Goal: Task Accomplishment & Management: Use online tool/utility

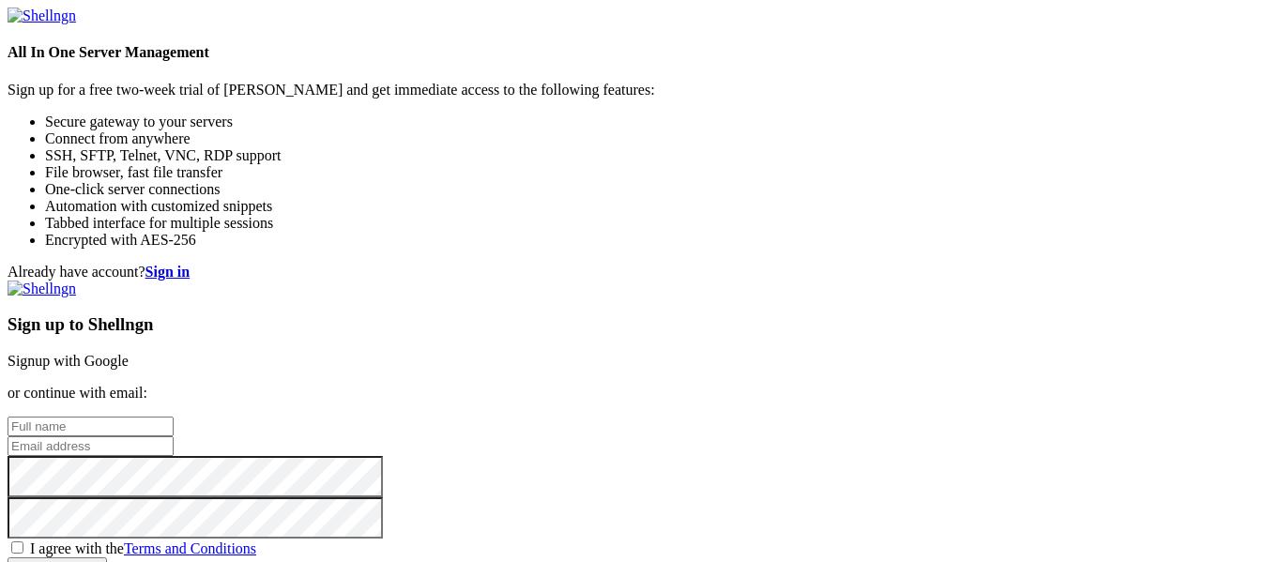
click at [174, 417] on input "text" at bounding box center [91, 427] width 166 height 20
type input "[DOMAIN_NAME][EMAIL_ADDRESS][DOMAIN_NAME]"
type input "[PERSON_NAME]."
click at [174, 417] on input "[DOMAIN_NAME][EMAIL_ADDRESS][DOMAIN_NAME]" at bounding box center [91, 427] width 166 height 20
click at [174, 417] on input "[PERSON_NAME]" at bounding box center [91, 427] width 166 height 20
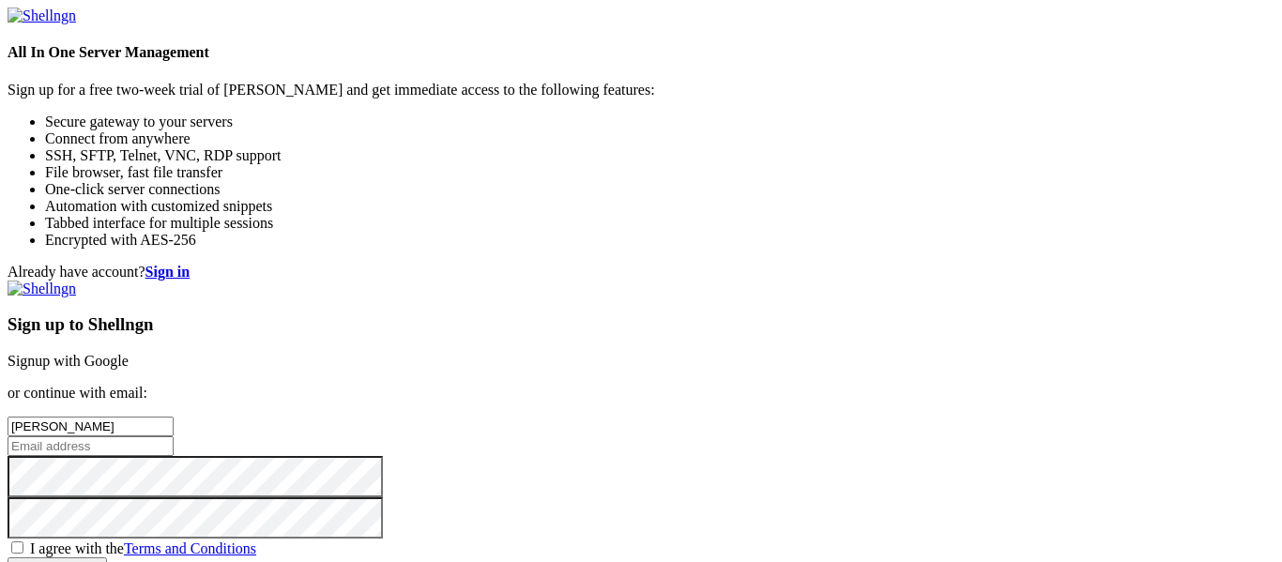
type input "[PERSON_NAME]"
type input "[DOMAIN_NAME][EMAIL_ADDRESS][DOMAIN_NAME]"
click at [256, 541] on span "I agree with the Terms and Conditions" at bounding box center [143, 549] width 226 height 16
click at [23, 542] on input "I agree with the Terms and Conditions" at bounding box center [17, 548] width 12 height 12
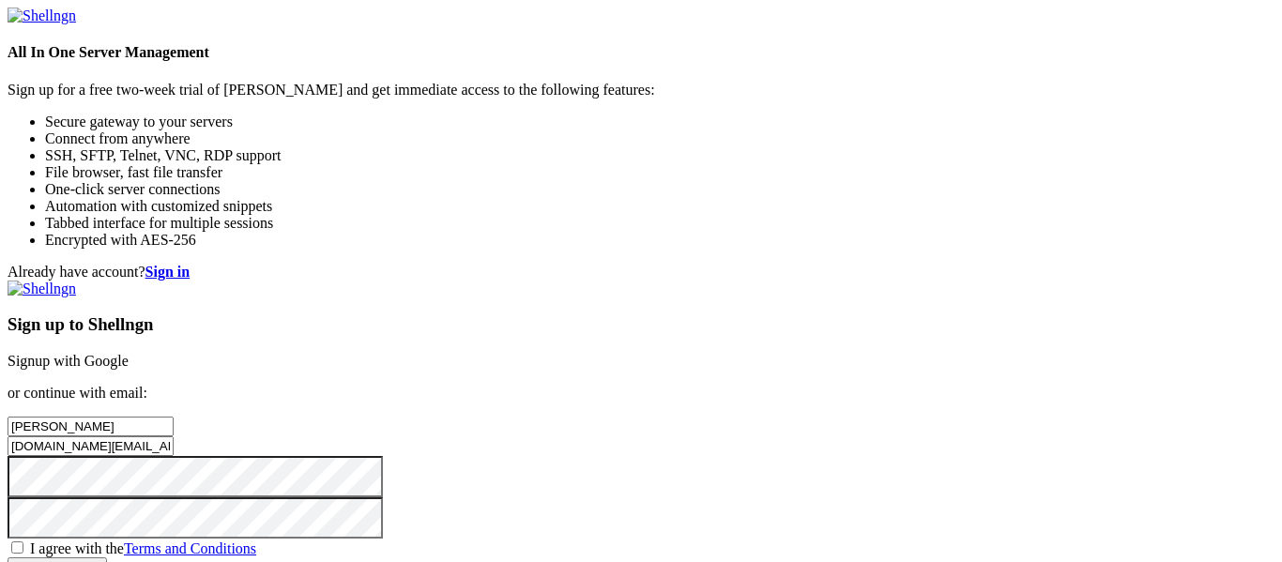
checkbox input "true"
click at [107, 558] on input "Create account" at bounding box center [58, 568] width 100 height 20
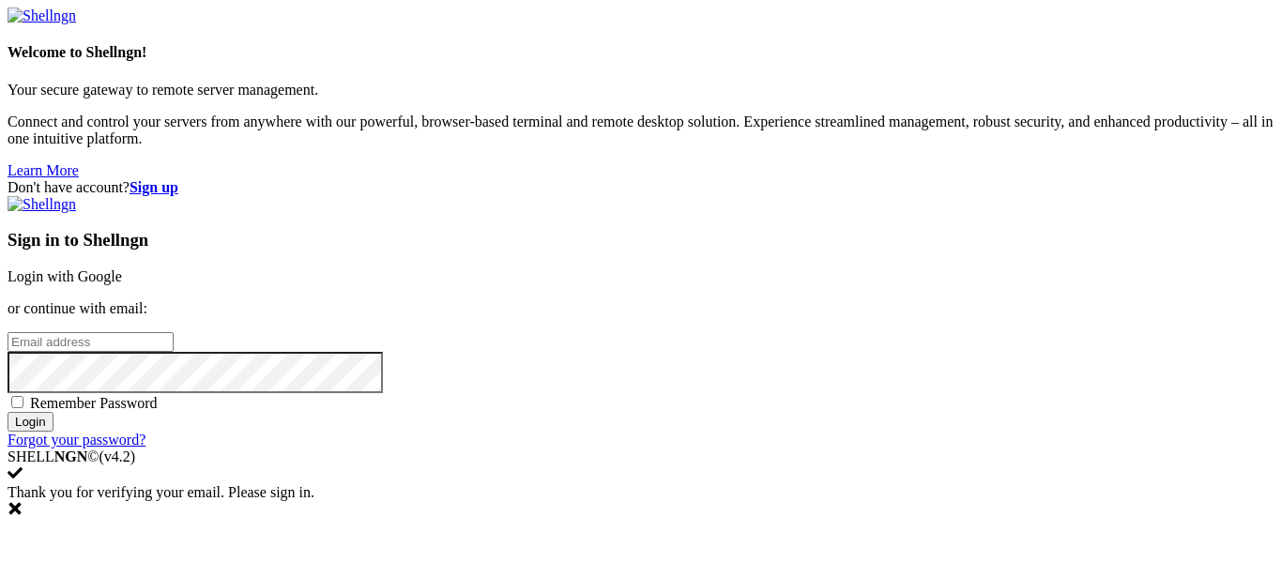
click at [174, 332] on input "email" at bounding box center [91, 342] width 166 height 20
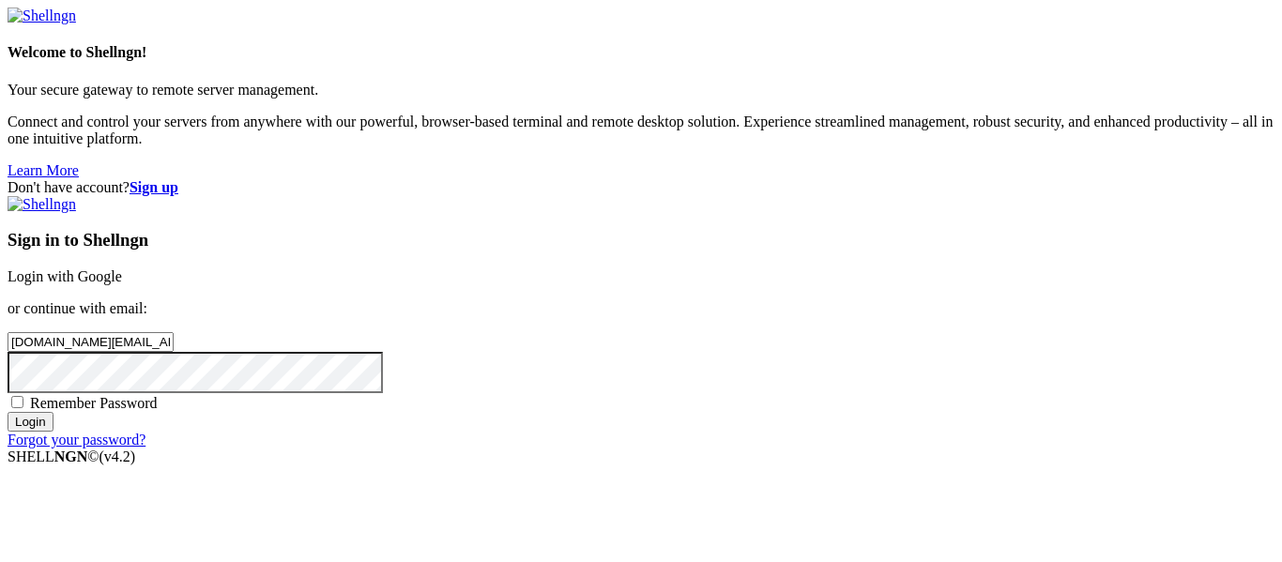
type input "[DOMAIN_NAME][EMAIL_ADDRESS][DOMAIN_NAME]"
click at [8, 412] on input "Login" at bounding box center [31, 422] width 46 height 20
click at [8, 429] on input "Login" at bounding box center [31, 439] width 46 height 20
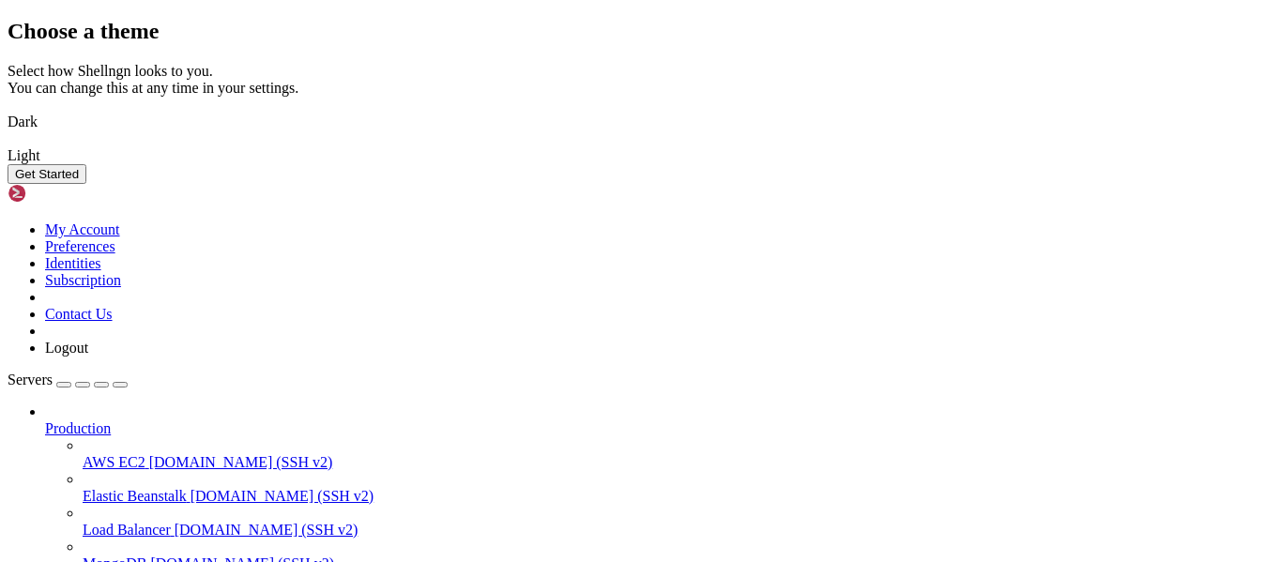
click at [86, 184] on button "Get Started" at bounding box center [47, 174] width 79 height 20
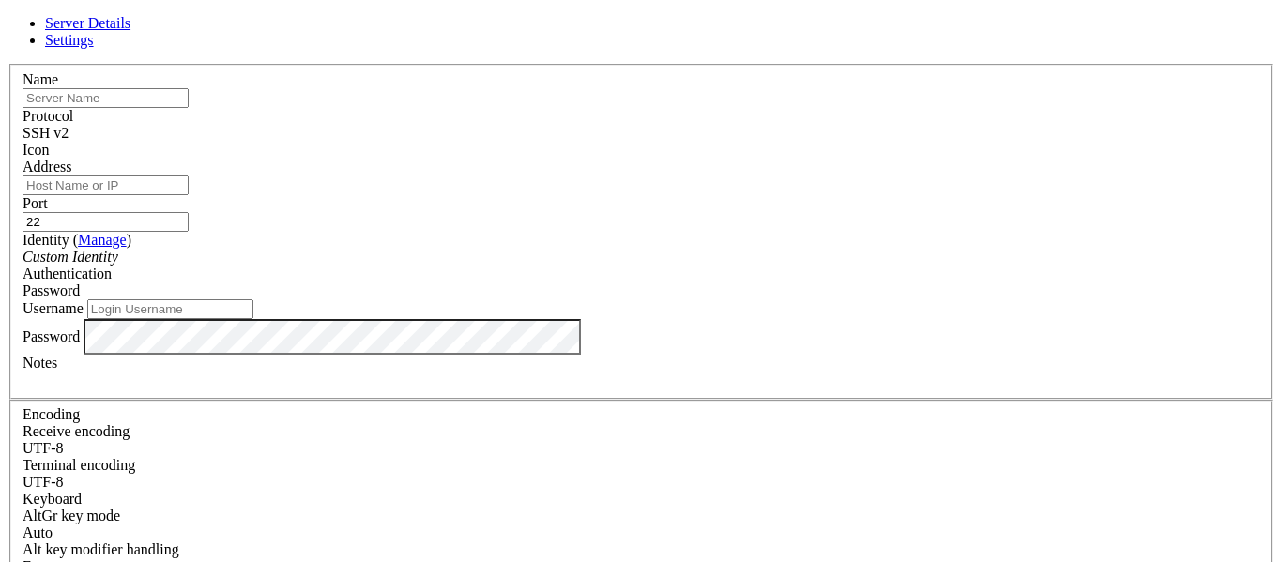
type input "74.208.9.242"
type input "P"
type input "VPS"
click at [189, 192] on input "Address" at bounding box center [106, 186] width 166 height 20
paste input "74.208.9.242"
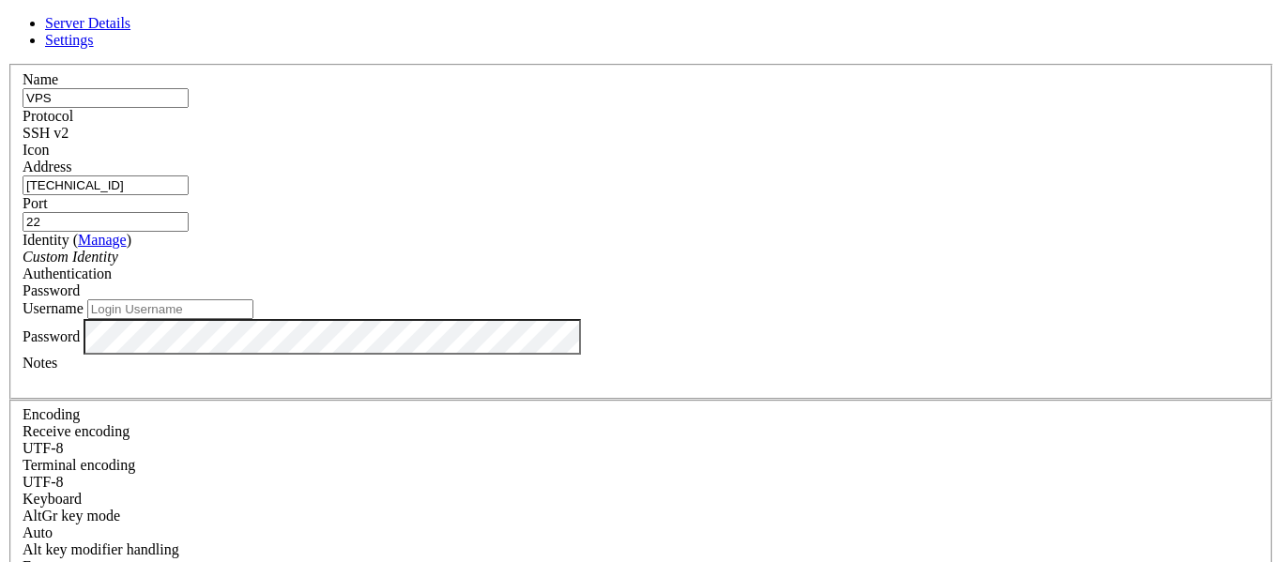
type input "74.208.9.242"
click at [69, 134] on span "SSH v2" at bounding box center [46, 133] width 46 height 16
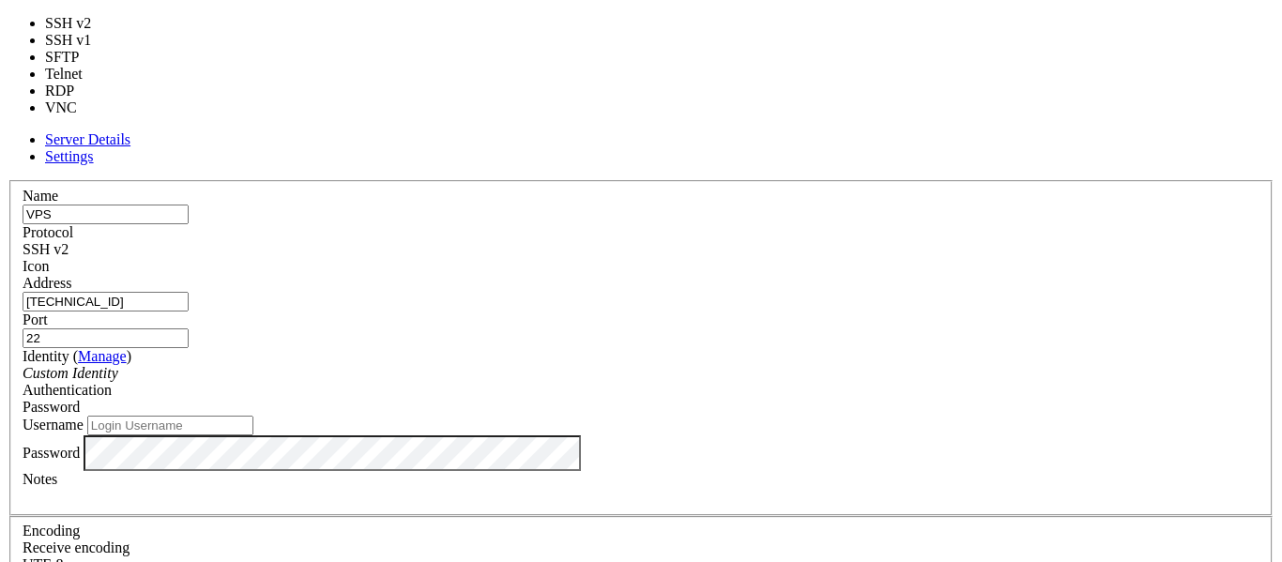
click at [73, 224] on label "Protocol" at bounding box center [48, 232] width 51 height 16
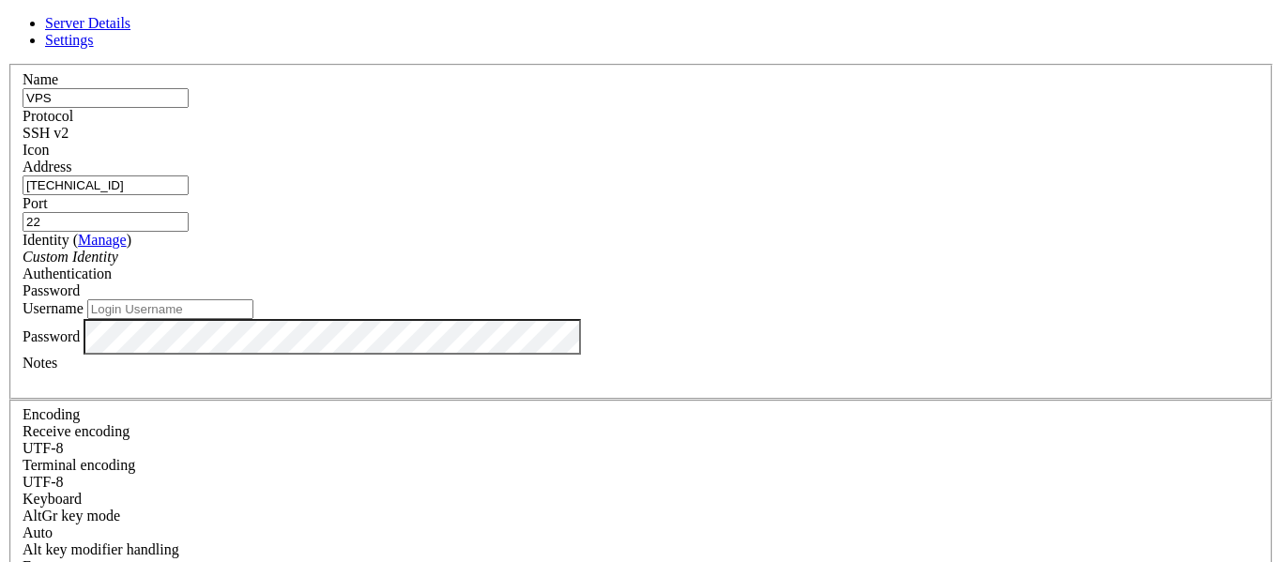
click at [544, 266] on div "Custom Identity" at bounding box center [641, 257] width 1237 height 17
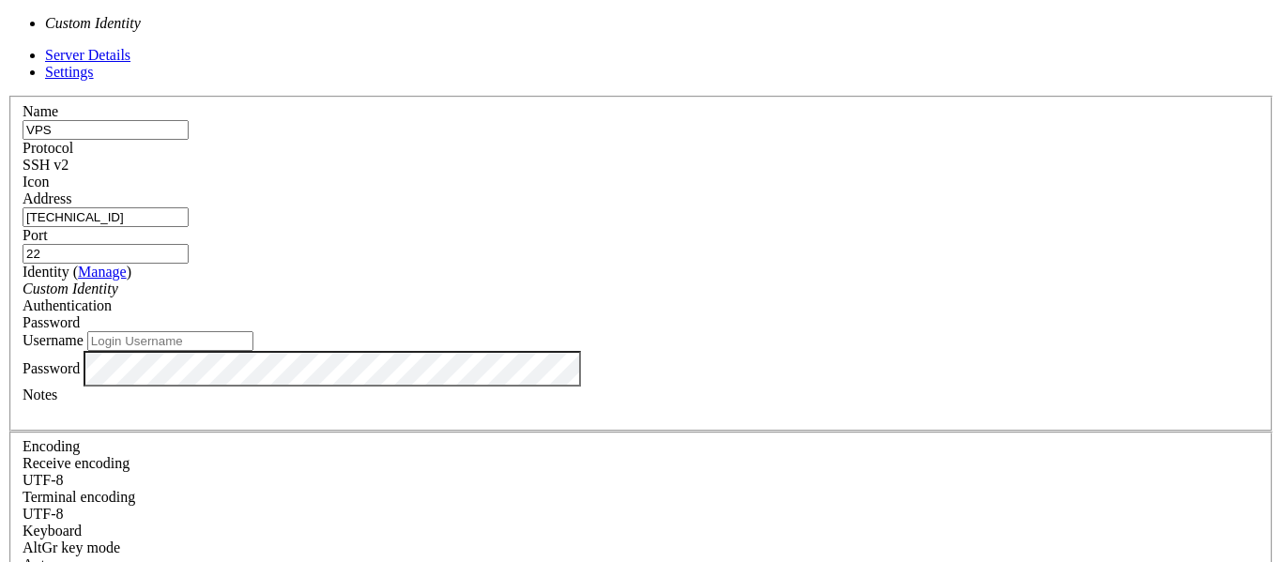
click at [544, 281] on div "Custom Identity" at bounding box center [641, 289] width 1237 height 17
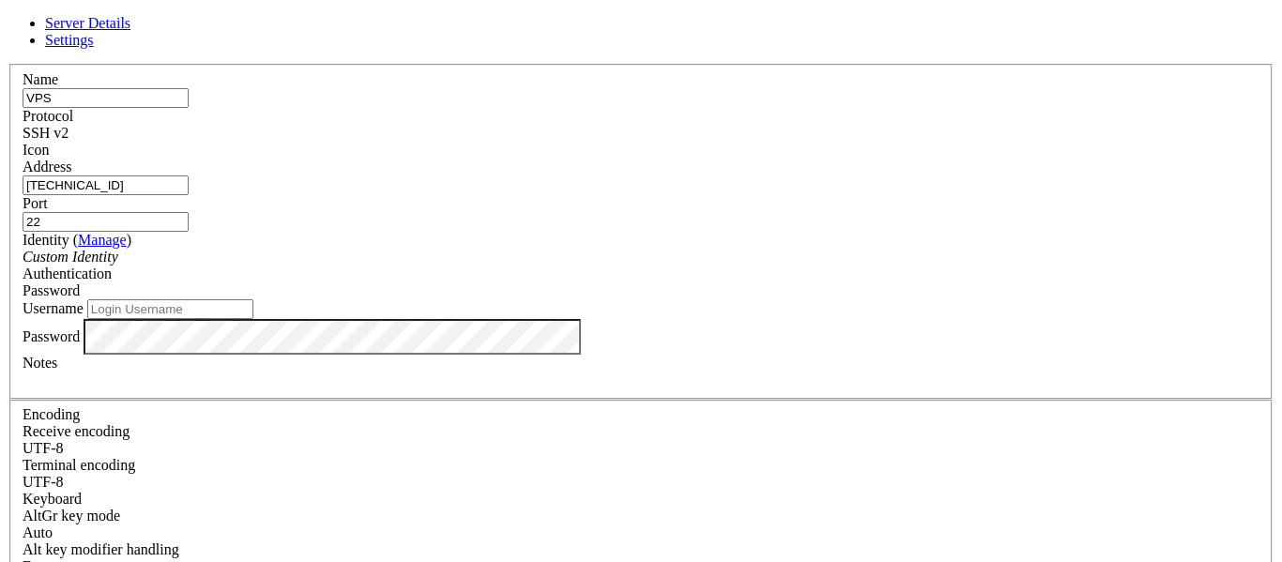
click at [253, 319] on input "Username" at bounding box center [170, 309] width 166 height 20
type input "root"
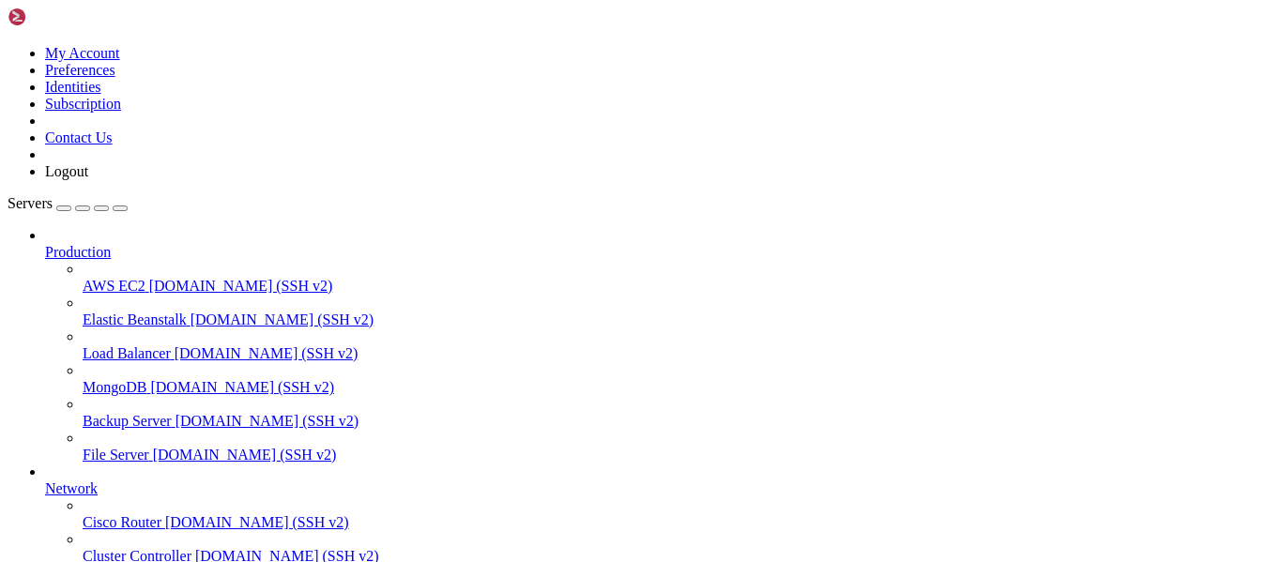
scroll to position [195, 0]
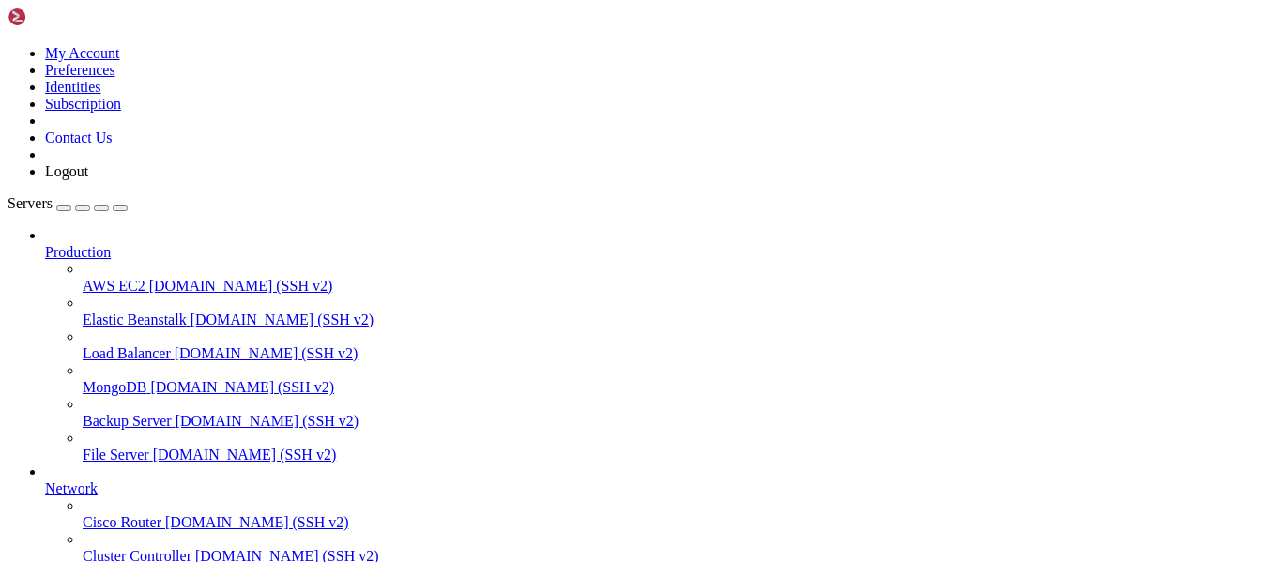
scroll to position [0, 0]
